Goal: Transaction & Acquisition: Download file/media

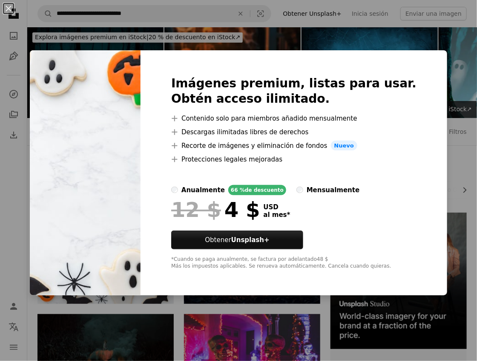
click at [141, 130] on img at bounding box center [85, 173] width 111 height 246
click at [262, 40] on div "An X shape Imágenes premium, listas para usar. Obtén acceso ilimitado. A plus s…" at bounding box center [238, 180] width 477 height 361
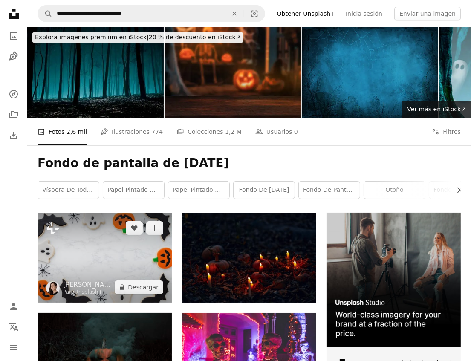
click at [131, 247] on img at bounding box center [105, 258] width 134 height 90
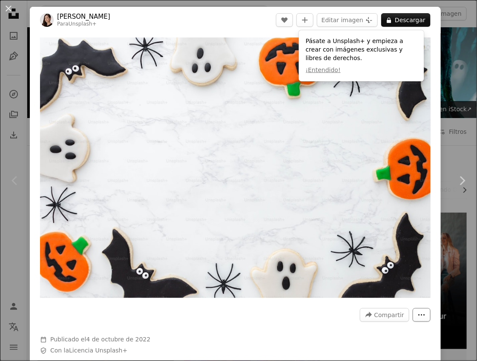
click at [421, 312] on button "More Actions" at bounding box center [422, 315] width 18 height 14
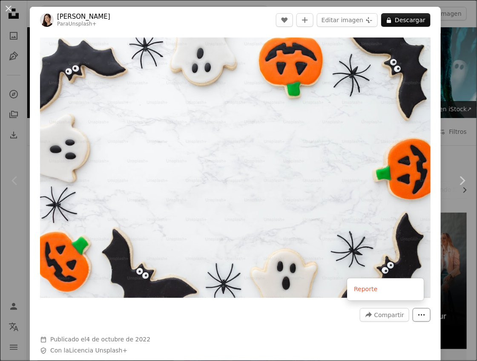
click at [421, 312] on button "More Actions" at bounding box center [422, 315] width 18 height 14
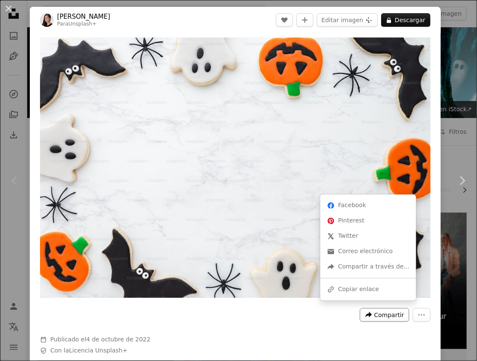
click at [376, 309] on span "Compartir" at bounding box center [390, 315] width 30 height 13
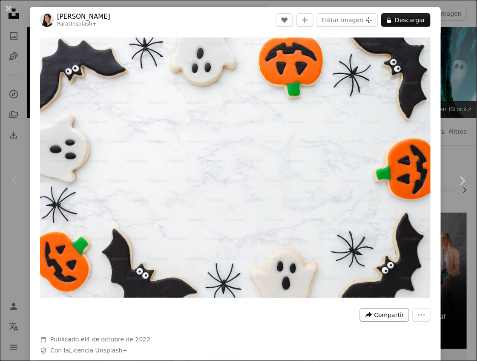
click at [375, 309] on span "Compartir" at bounding box center [390, 315] width 30 height 13
drag, startPoint x: 296, startPoint y: 145, endPoint x: 347, endPoint y: 23, distance: 132.2
click at [347, 23] on button "Editar imagen Plus sign for Unsplash+" at bounding box center [347, 20] width 61 height 14
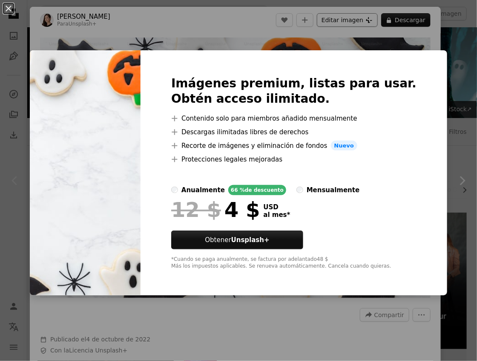
click at [347, 23] on div "An X shape Imágenes premium, listas para usar. Obtén acceso ilimitado. A plus s…" at bounding box center [238, 180] width 477 height 361
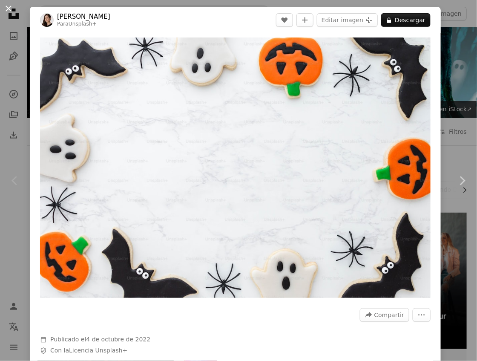
click at [12, 5] on button "An X shape" at bounding box center [8, 8] width 10 height 10
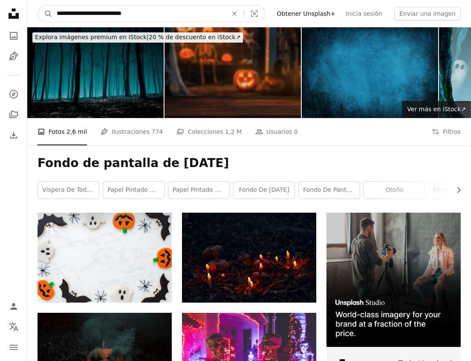
click at [153, 13] on input "**********" at bounding box center [138, 14] width 173 height 16
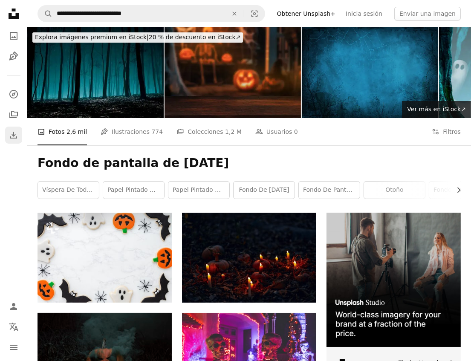
click at [12, 131] on icon "Download" at bounding box center [14, 135] width 10 height 10
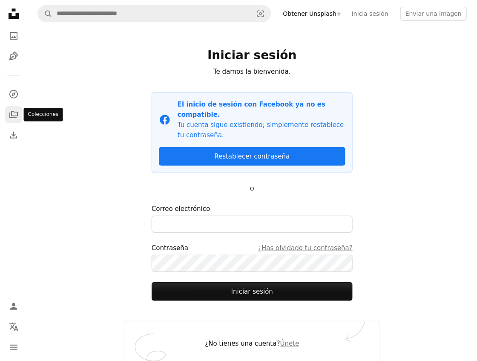
click at [20, 114] on link "A stack of folders" at bounding box center [13, 114] width 17 height 17
